Goal: Navigation & Orientation: Find specific page/section

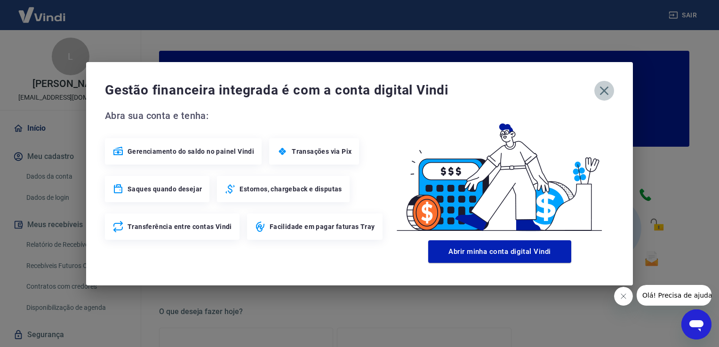
click at [605, 90] on icon "button" at bounding box center [603, 90] width 15 height 15
click at [601, 91] on icon "button" at bounding box center [603, 90] width 15 height 15
click at [602, 94] on icon "button" at bounding box center [603, 90] width 15 height 15
